Goal: Task Accomplishment & Management: Manage account settings

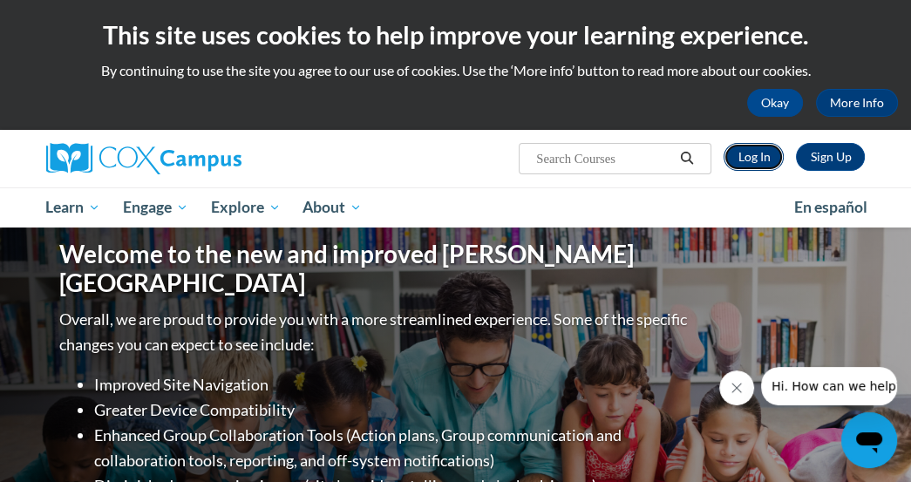
click at [767, 159] on link "Log In" at bounding box center [754, 157] width 60 height 28
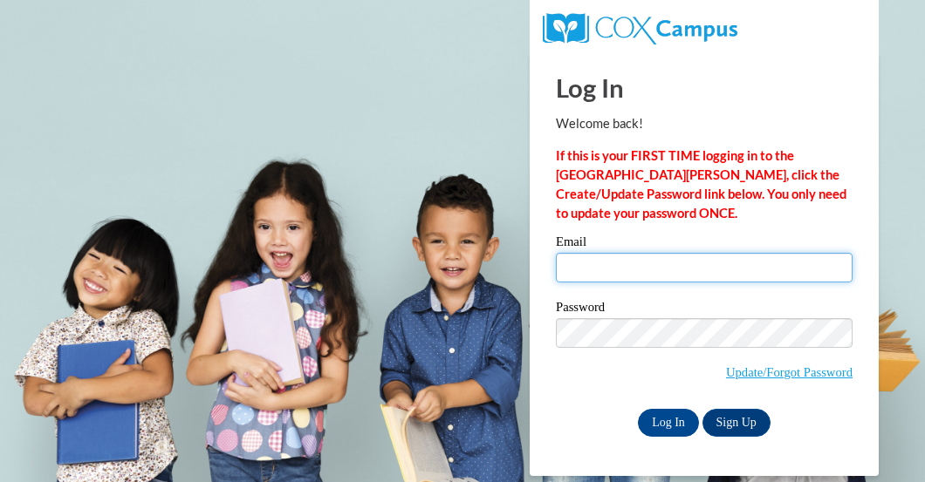
click at [595, 268] on input "Email" at bounding box center [704, 268] width 297 height 30
type input "jherbert@lburg.k12.in.us"
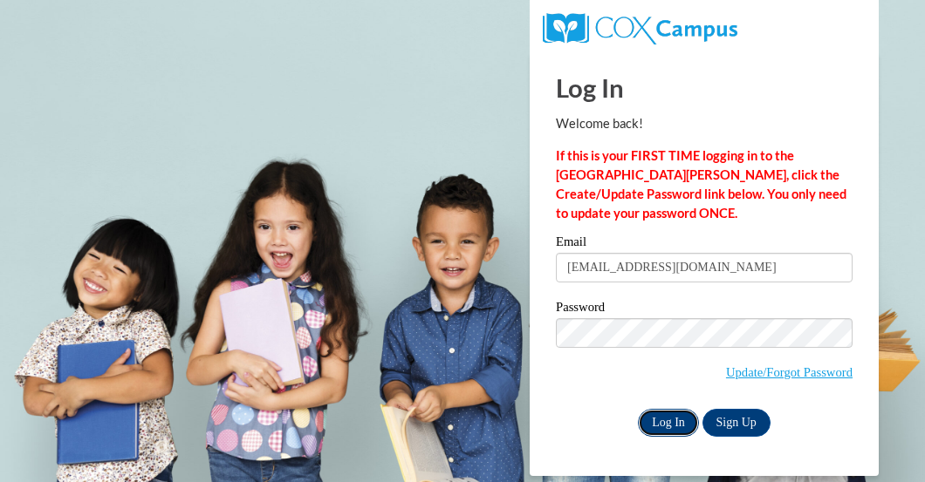
click at [668, 418] on input "Log In" at bounding box center [668, 423] width 61 height 28
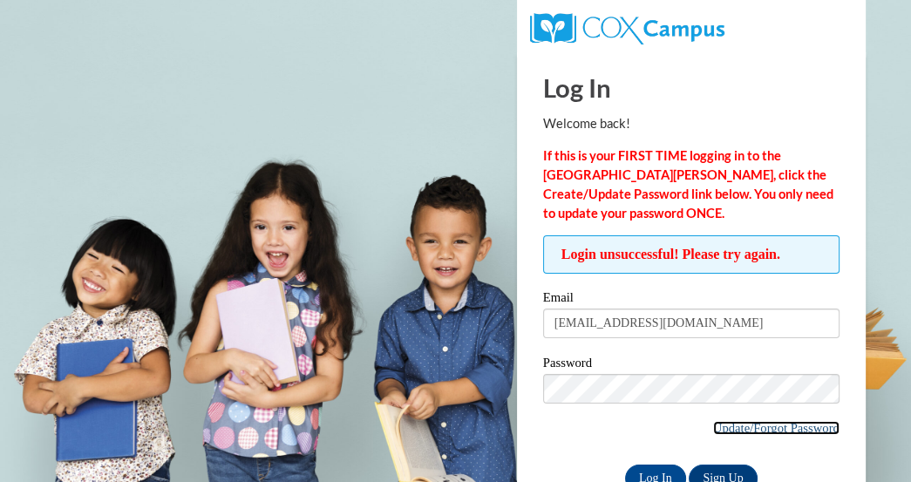
click at [728, 427] on link "Update/Forgot Password" at bounding box center [776, 428] width 126 height 14
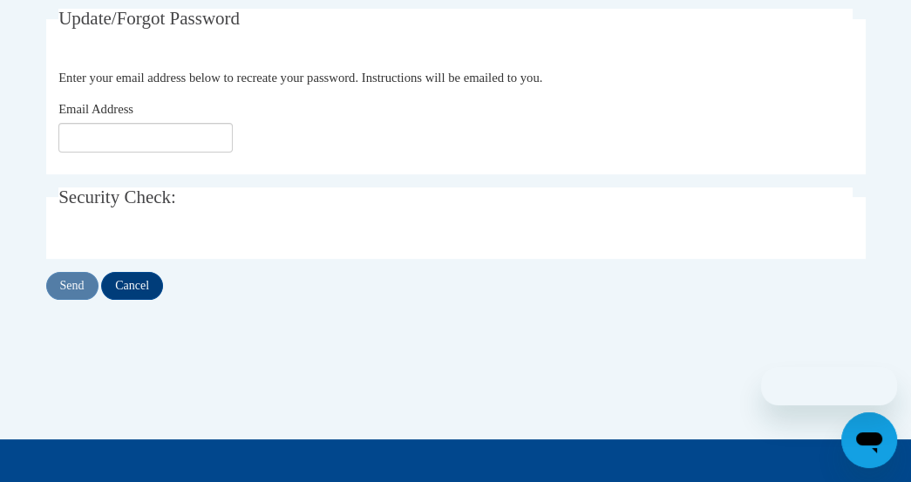
scroll to position [349, 0]
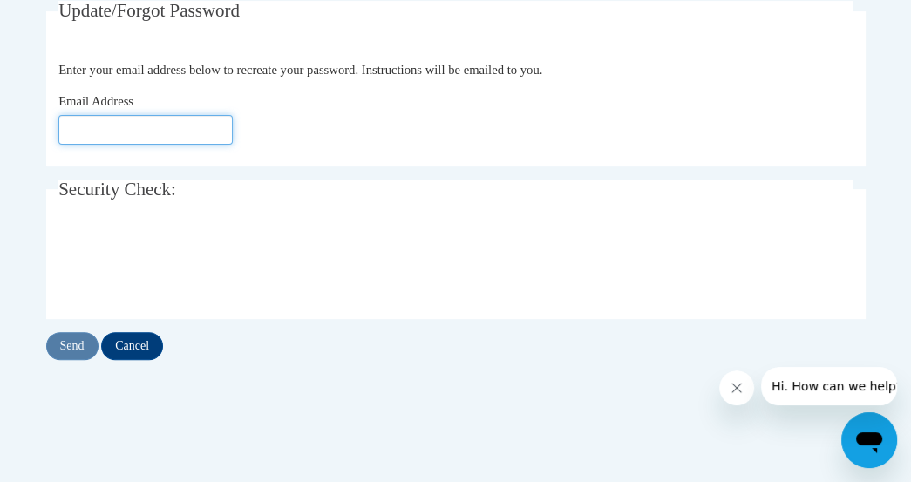
click at [194, 128] on input "Email Address" at bounding box center [145, 130] width 174 height 30
type input "jherbert@lburg.k12.in.us"
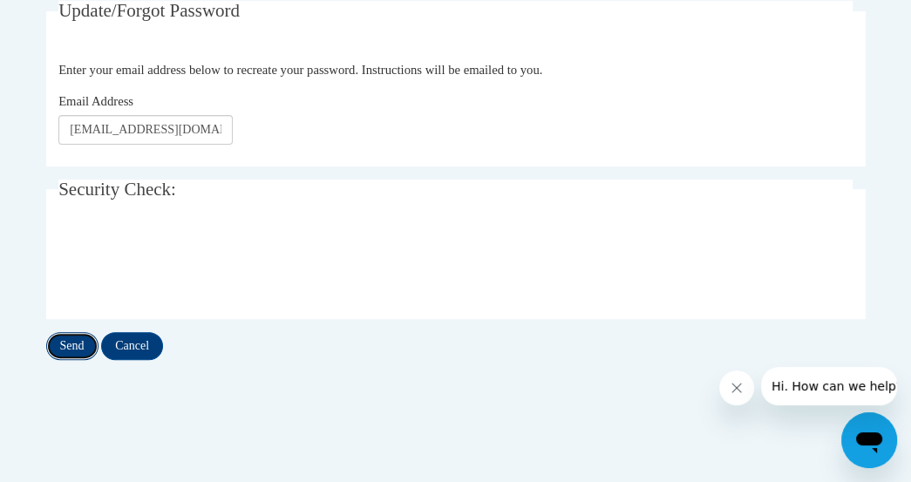
click at [77, 342] on input "Send" at bounding box center [72, 346] width 52 height 28
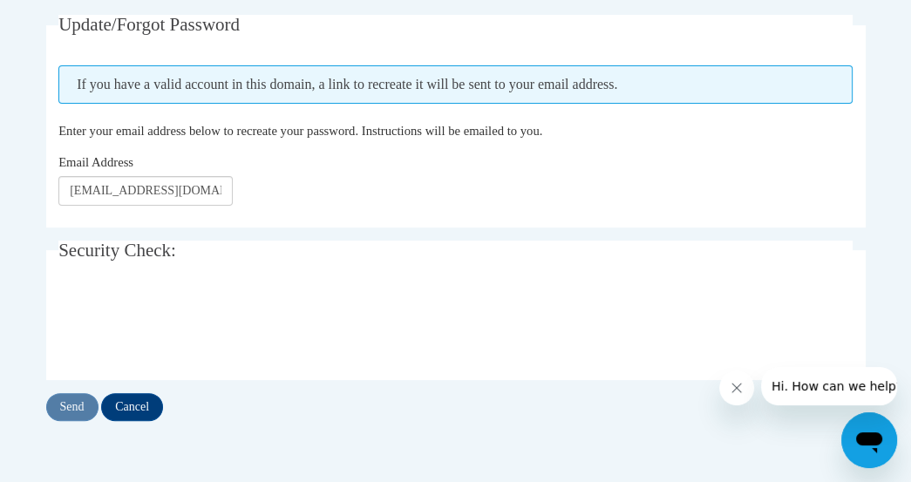
scroll to position [349, 0]
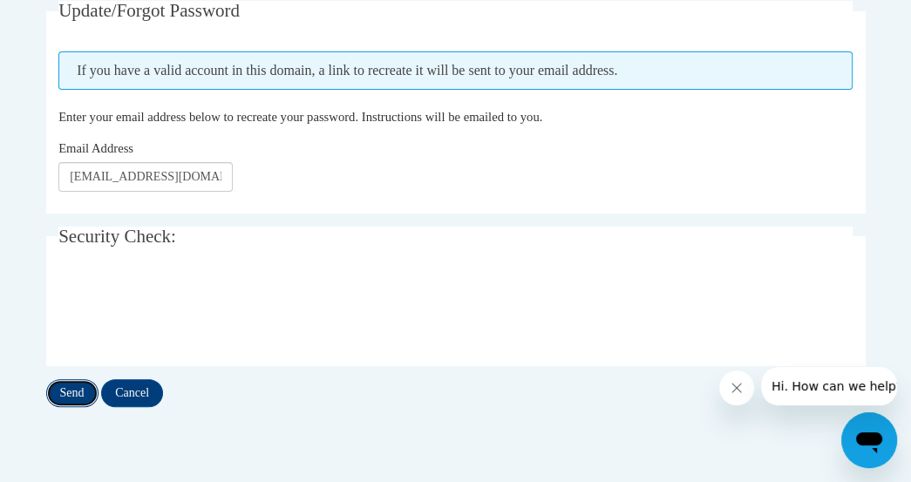
click at [72, 386] on input "Send" at bounding box center [72, 393] width 52 height 28
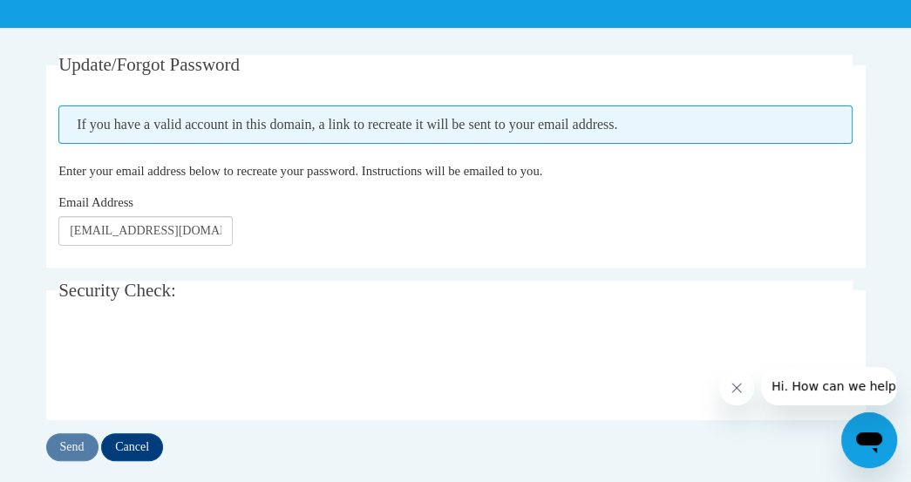
scroll to position [349, 0]
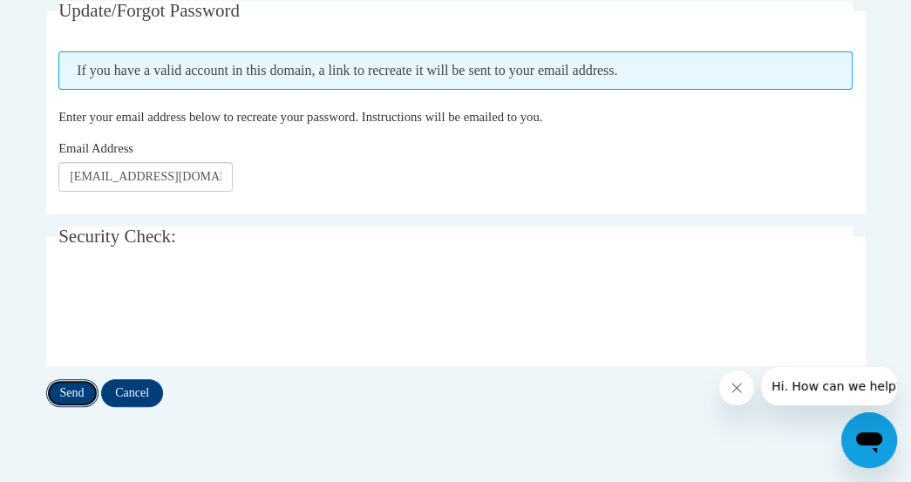
click at [64, 386] on input "Send" at bounding box center [72, 393] width 52 height 28
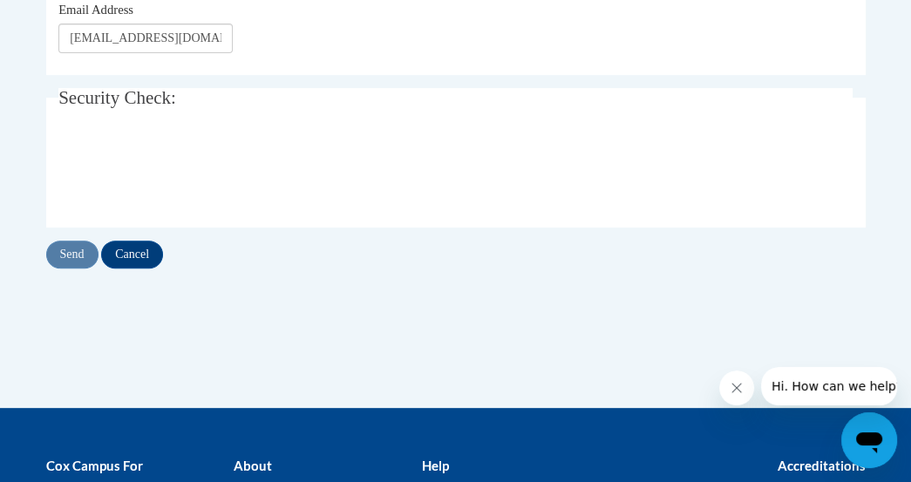
scroll to position [523, 0]
